Goal: Find specific page/section: Find specific page/section

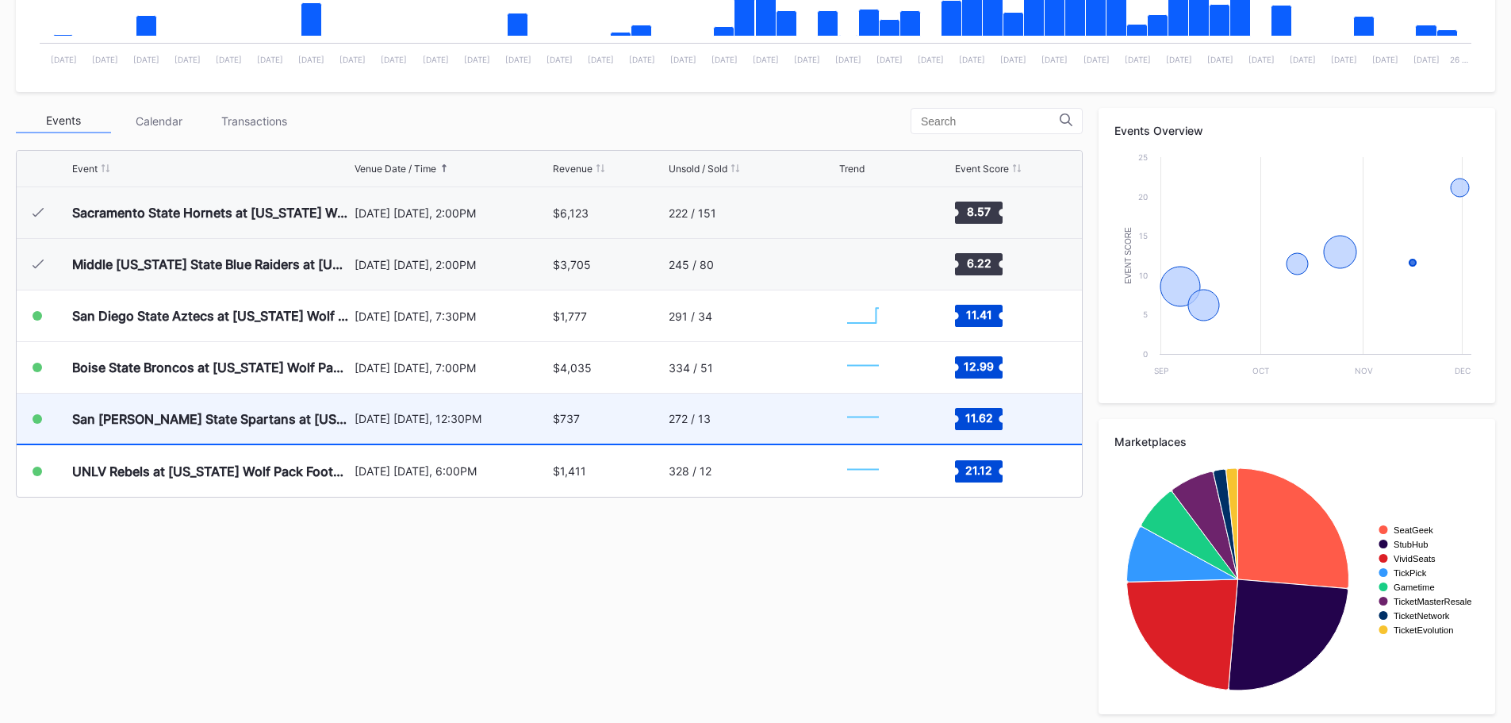
scroll to position [476, 0]
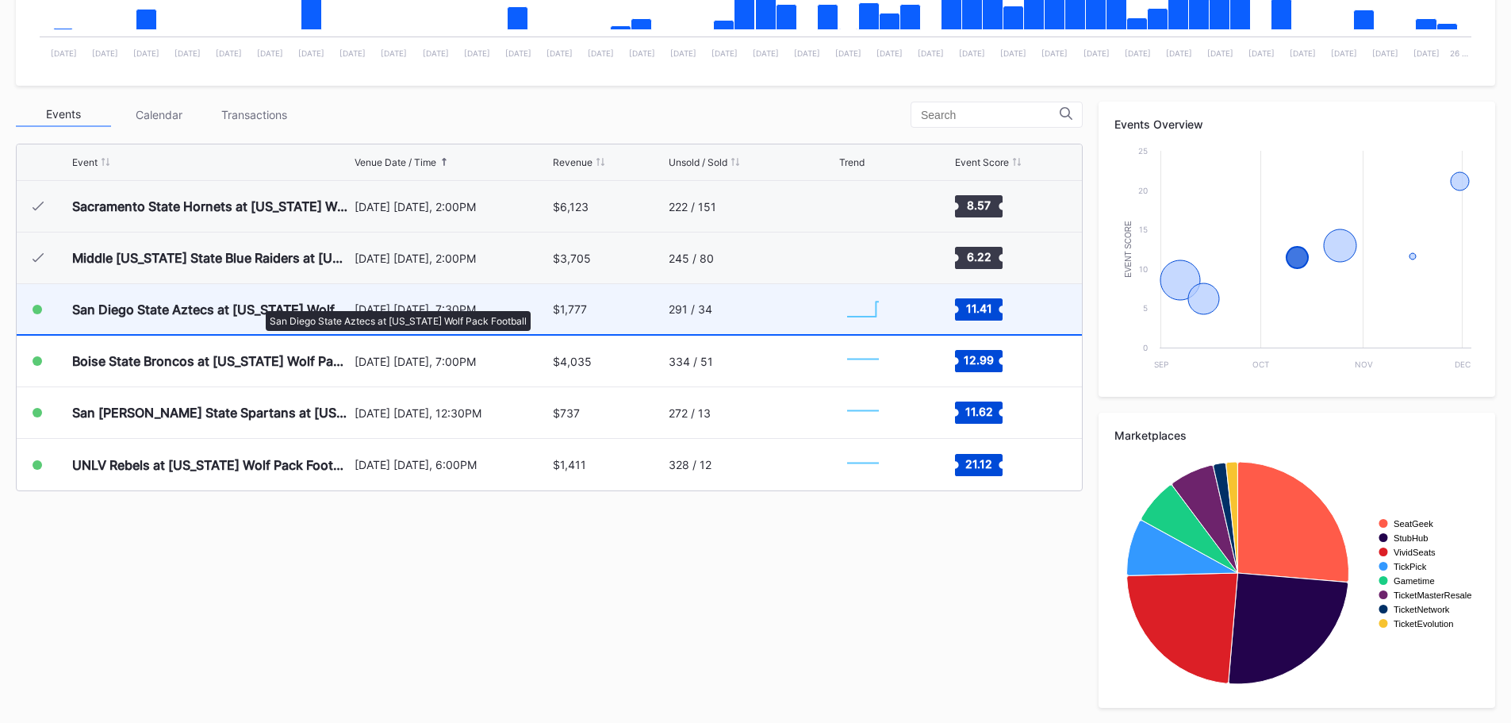
click at [258, 303] on div "San Diego State Aztecs at [US_STATE] Wolf Pack Football" at bounding box center [211, 309] width 278 height 16
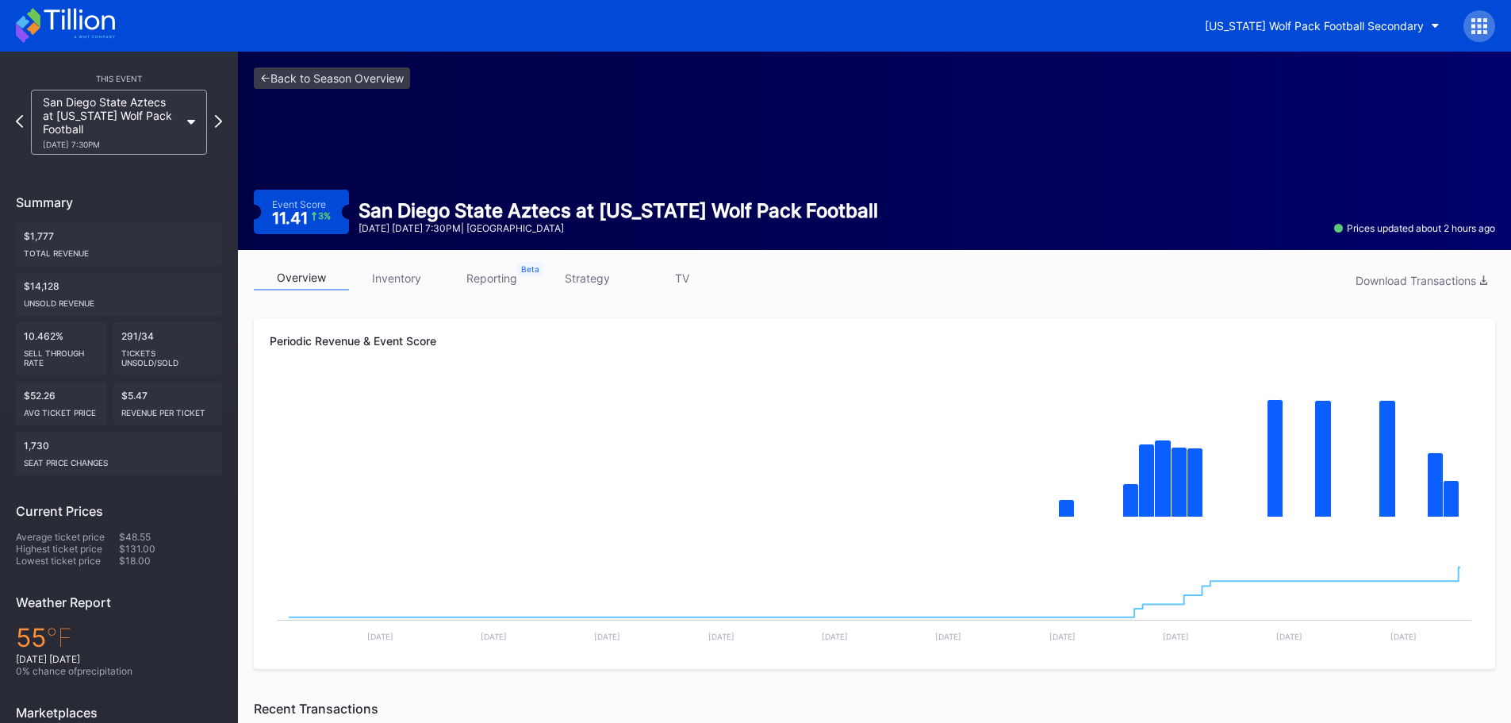
click at [425, 281] on link "inventory" at bounding box center [396, 278] width 95 height 25
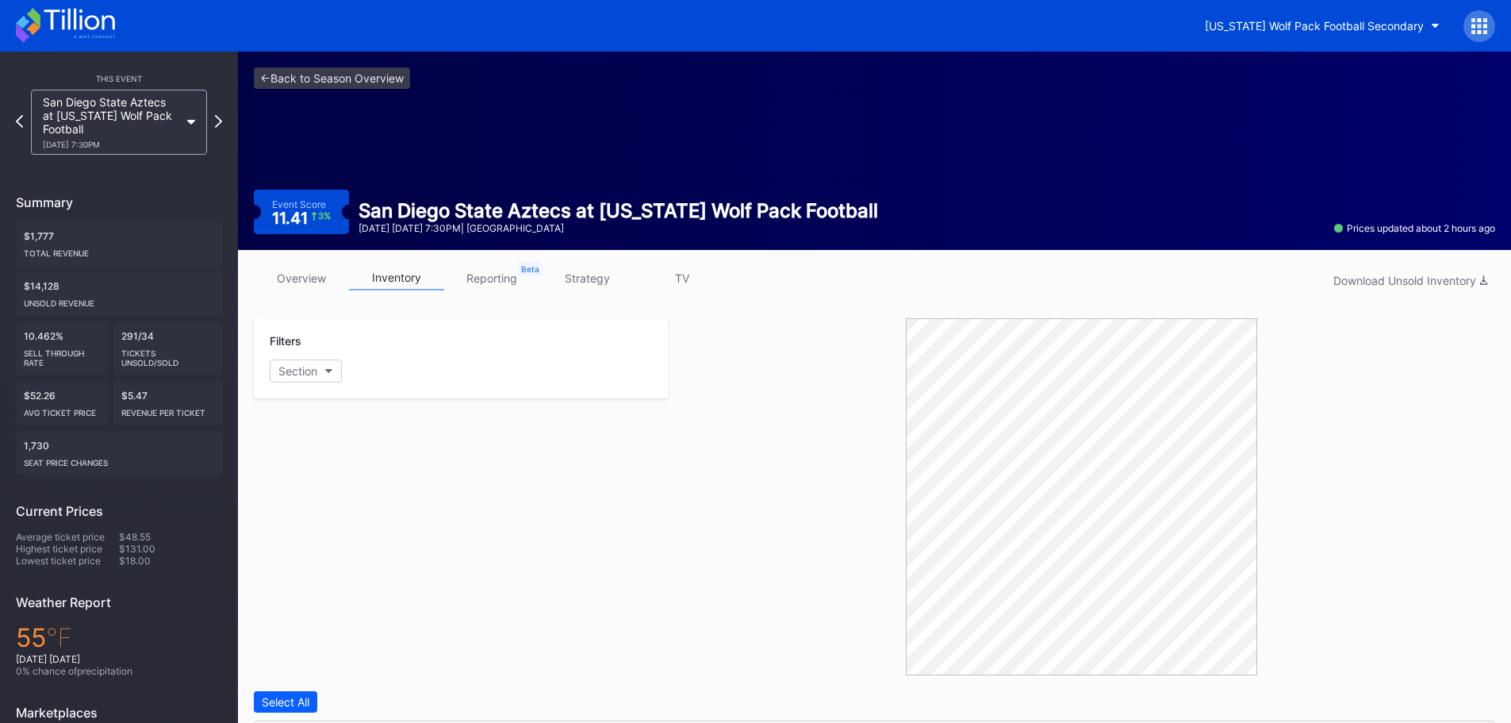
click at [47, 7] on div "[US_STATE] Wolf Pack Football Secondary" at bounding box center [755, 26] width 1511 height 52
click at [44, 19] on icon at bounding box center [65, 25] width 99 height 35
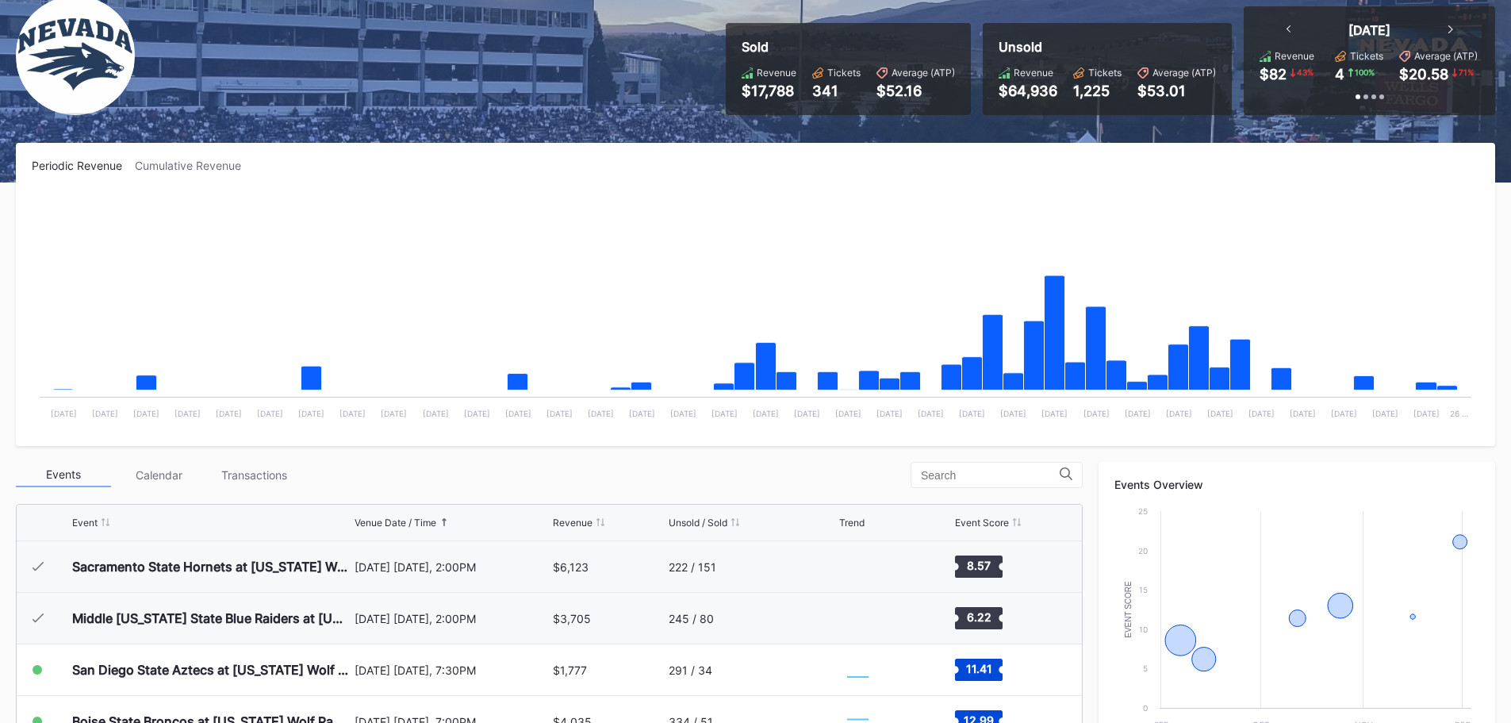
scroll to position [476, 0]
